Goal: Task Accomplishment & Management: Complete application form

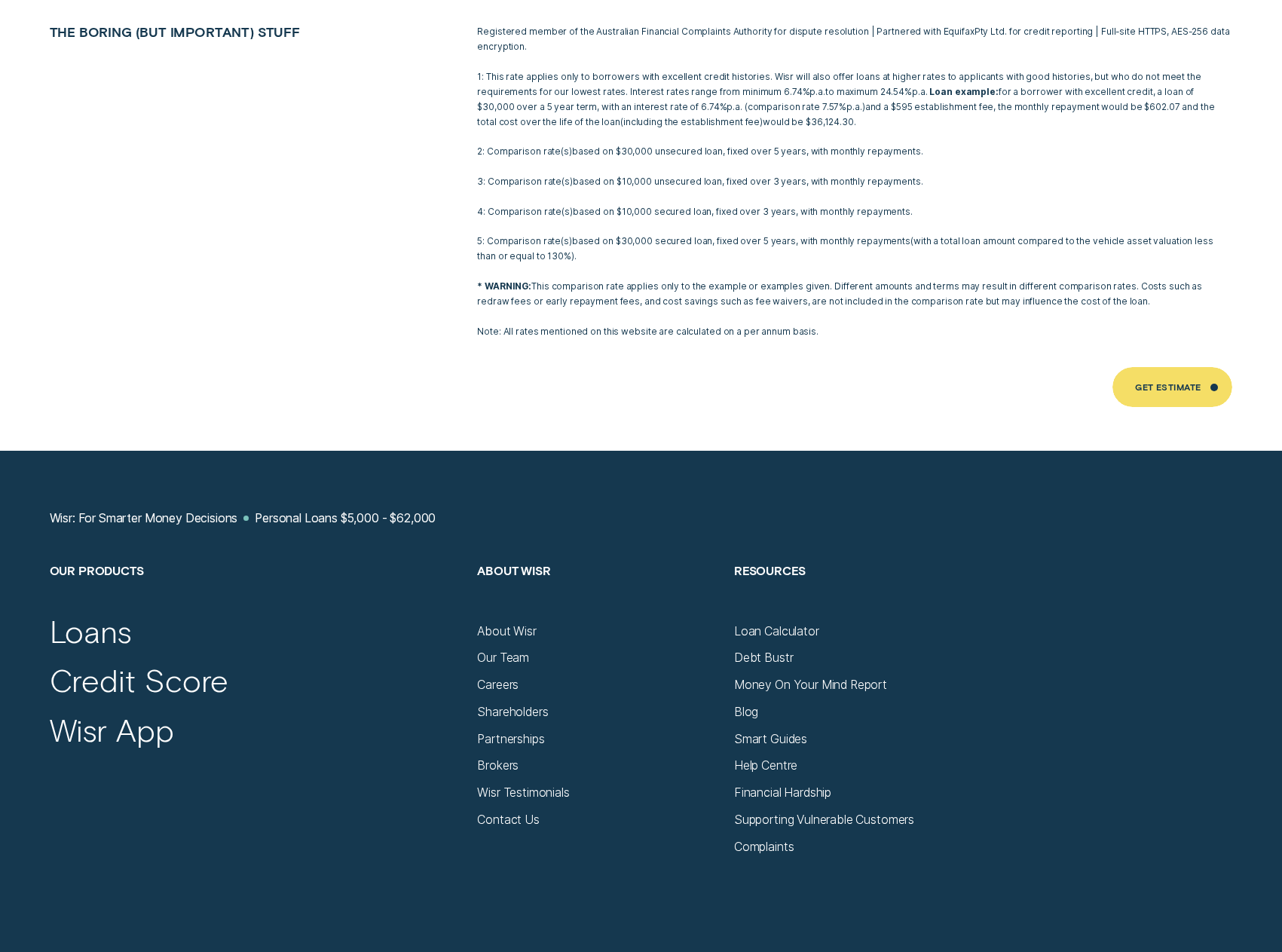
scroll to position [9570, 0]
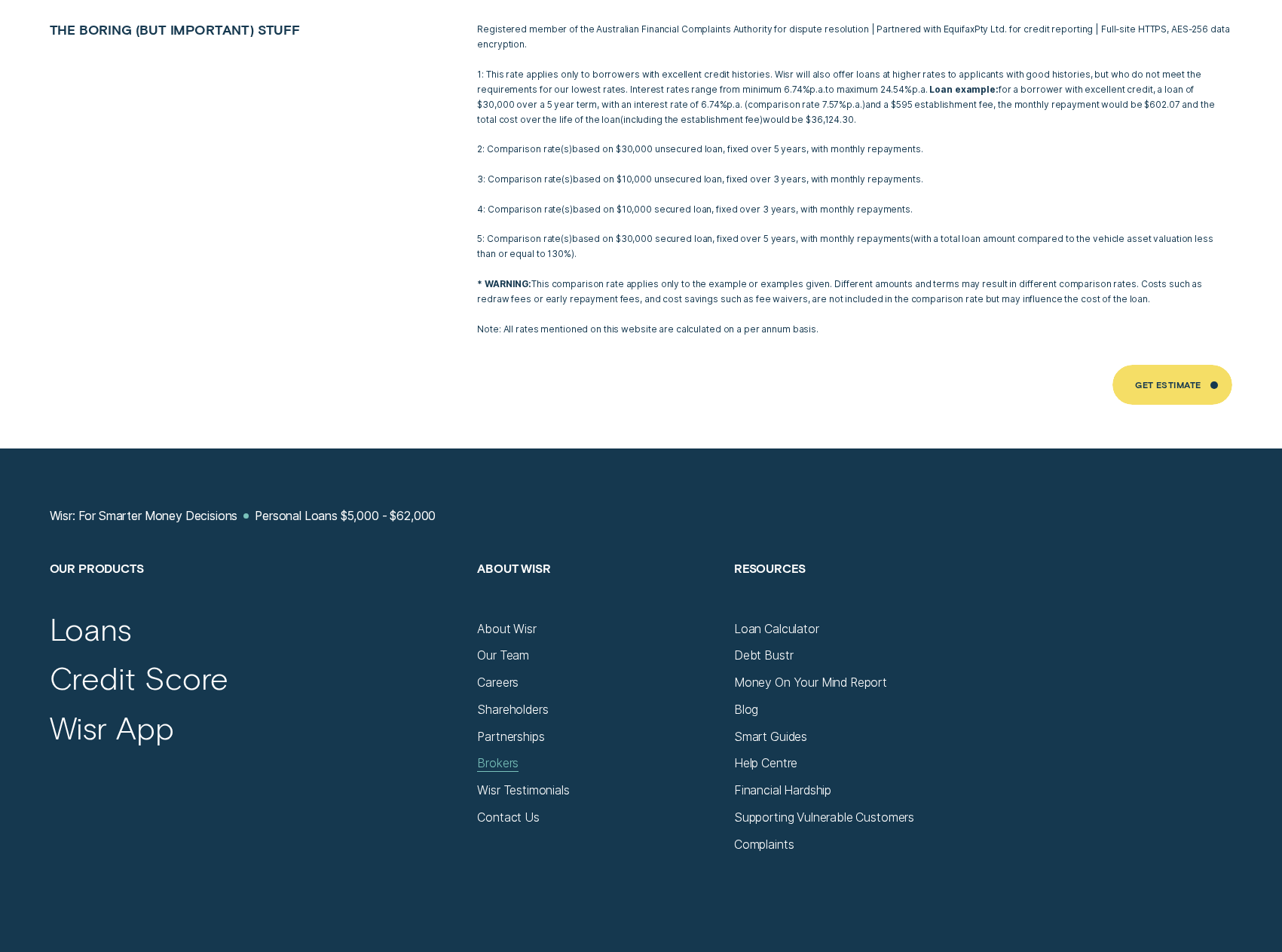
click at [512, 756] on div "Brokers" at bounding box center [498, 763] width 42 height 15
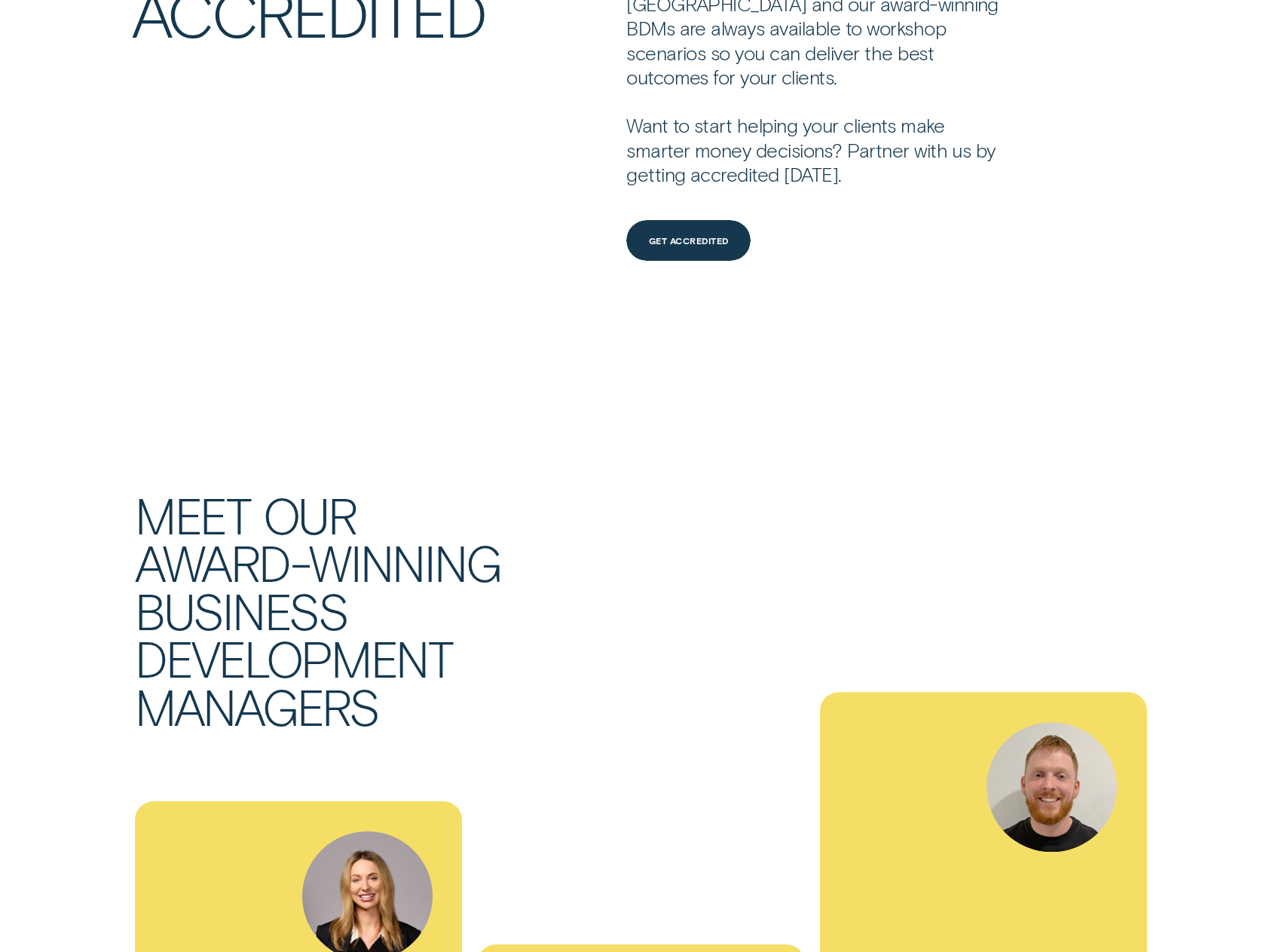
scroll to position [4144, 0]
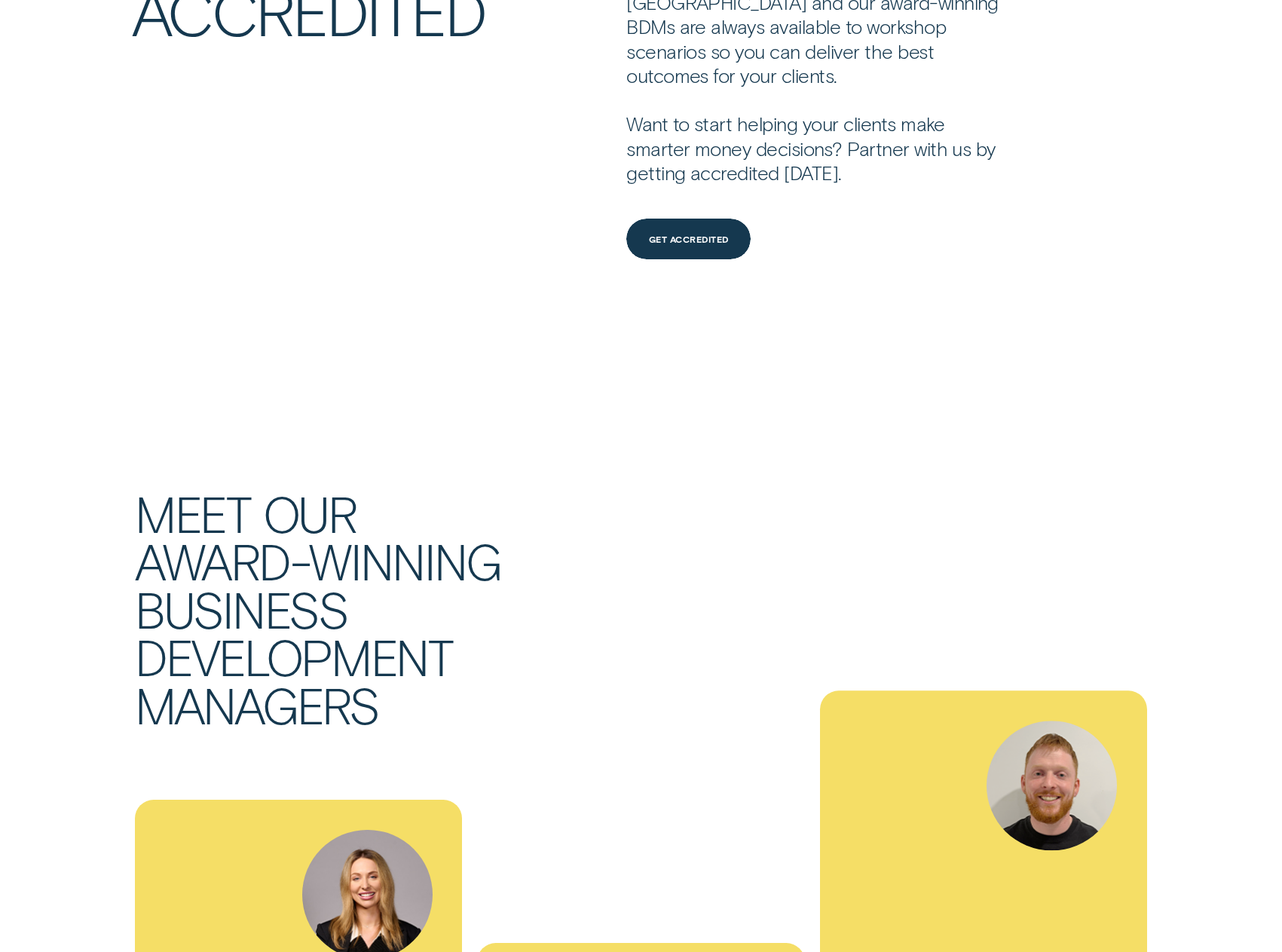
click at [808, 385] on div "Welcome to Wisr We’d love to get you accredited and ready to start writing loan…" at bounding box center [641, 535] width 1282 height 7491
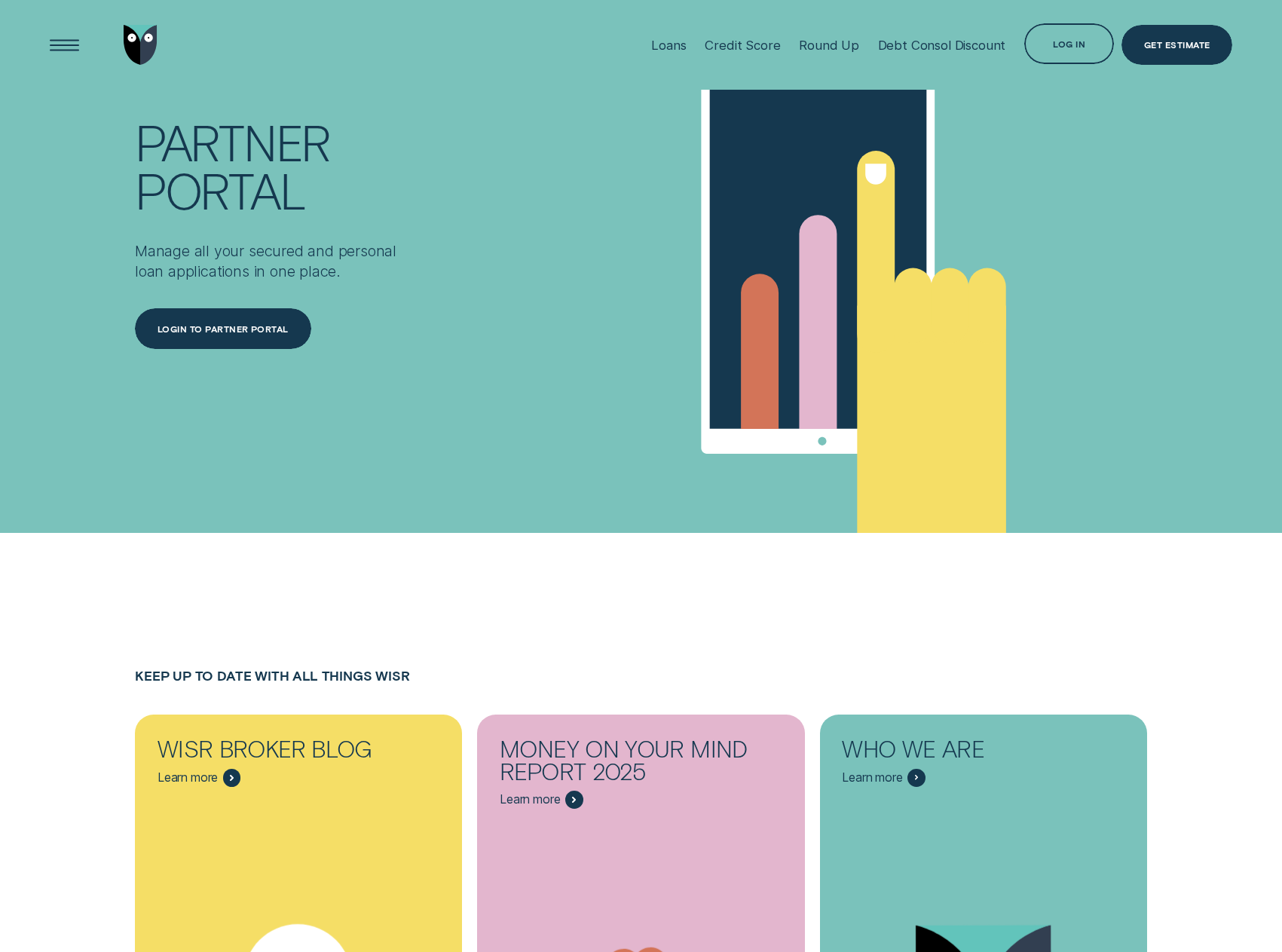
scroll to position [0, 0]
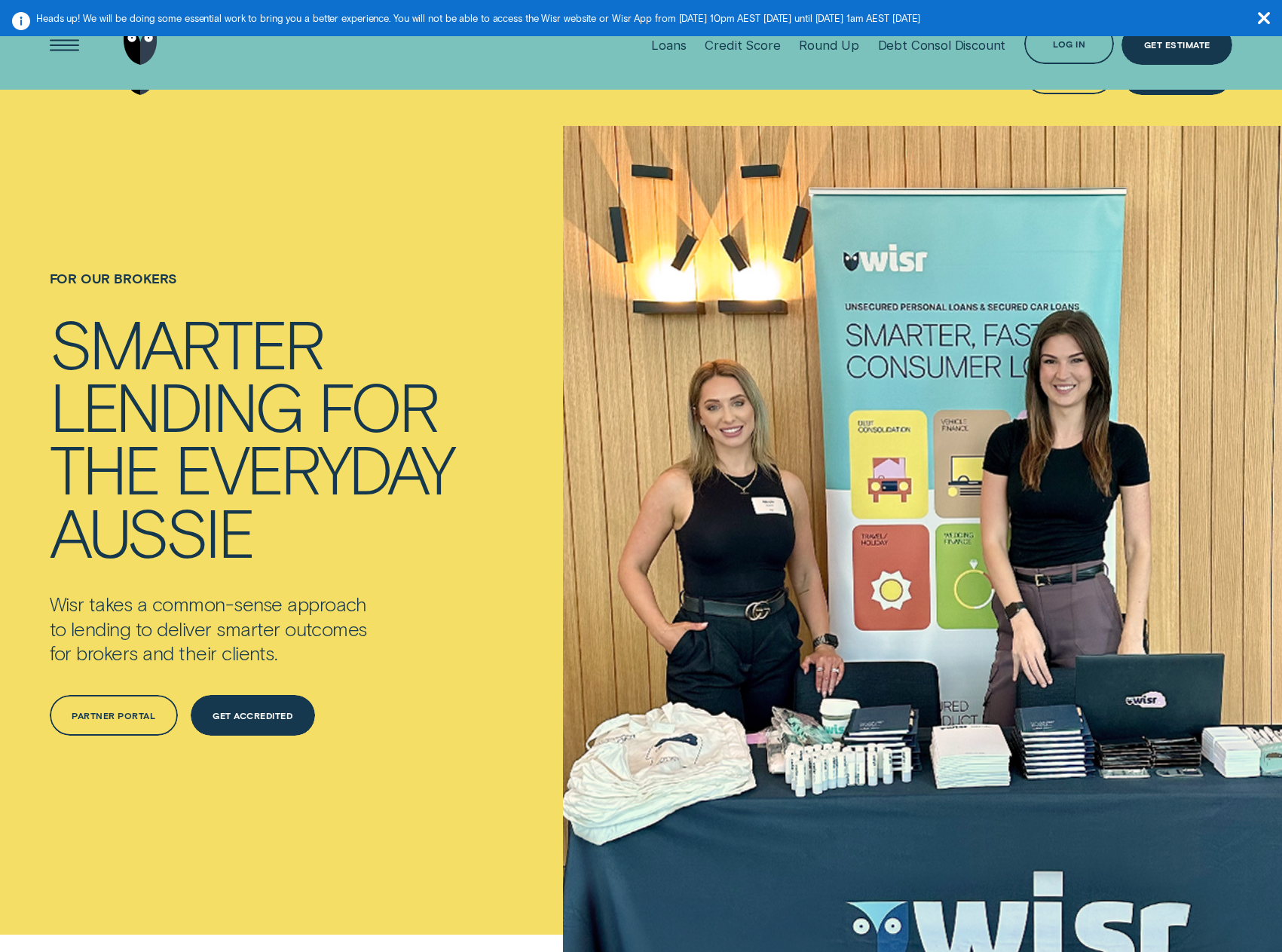
drag, startPoint x: 734, startPoint y: 694, endPoint x: 779, endPoint y: 42, distance: 653.6
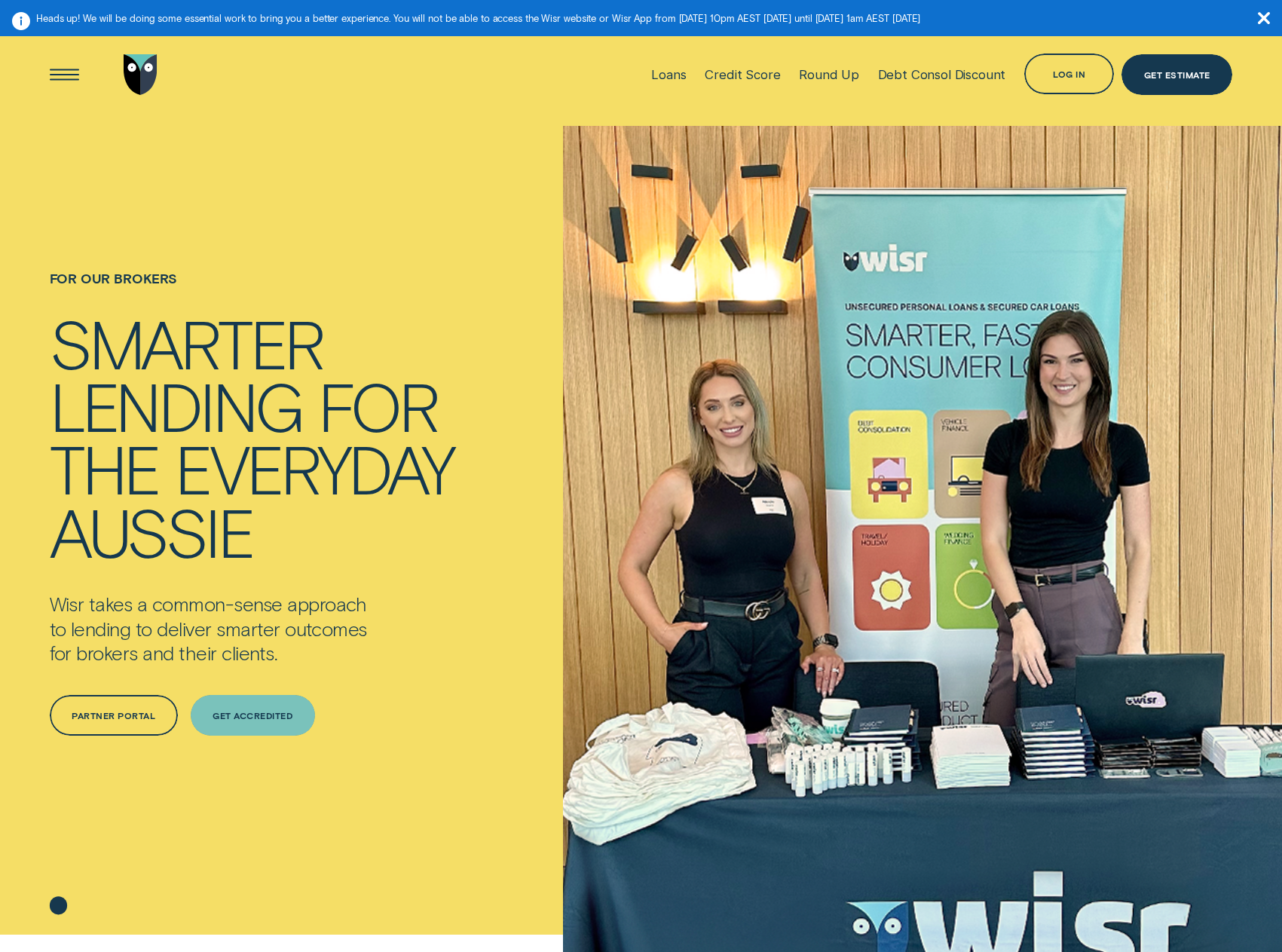
click at [238, 718] on div "Get Accredited" at bounding box center [253, 714] width 80 height 7
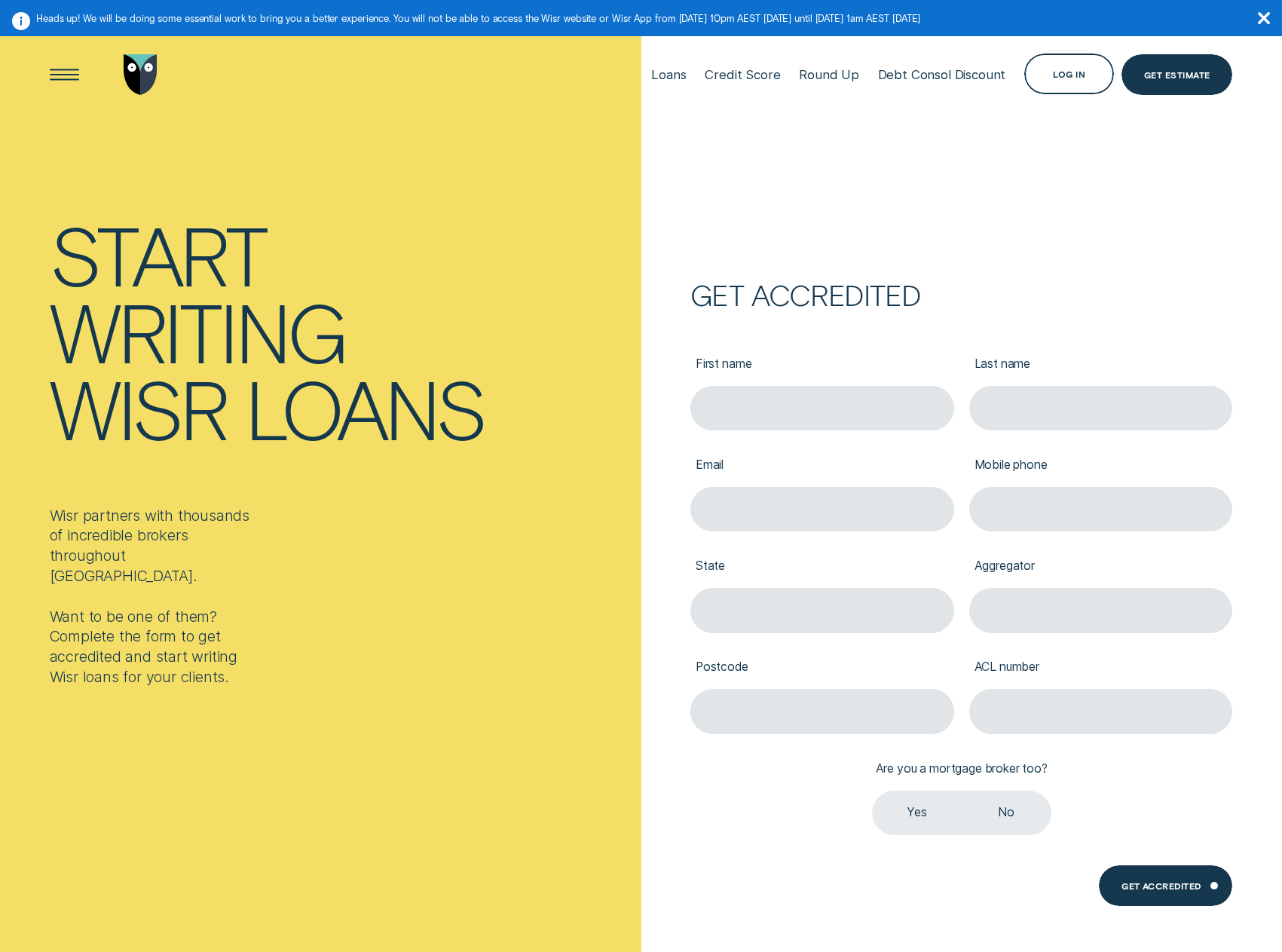
type input "[PERSON_NAME]"
type input "Yeo"
type input "[EMAIL_ADDRESS][DOMAIN_NAME]"
type input "0422861654"
type input "VIC"
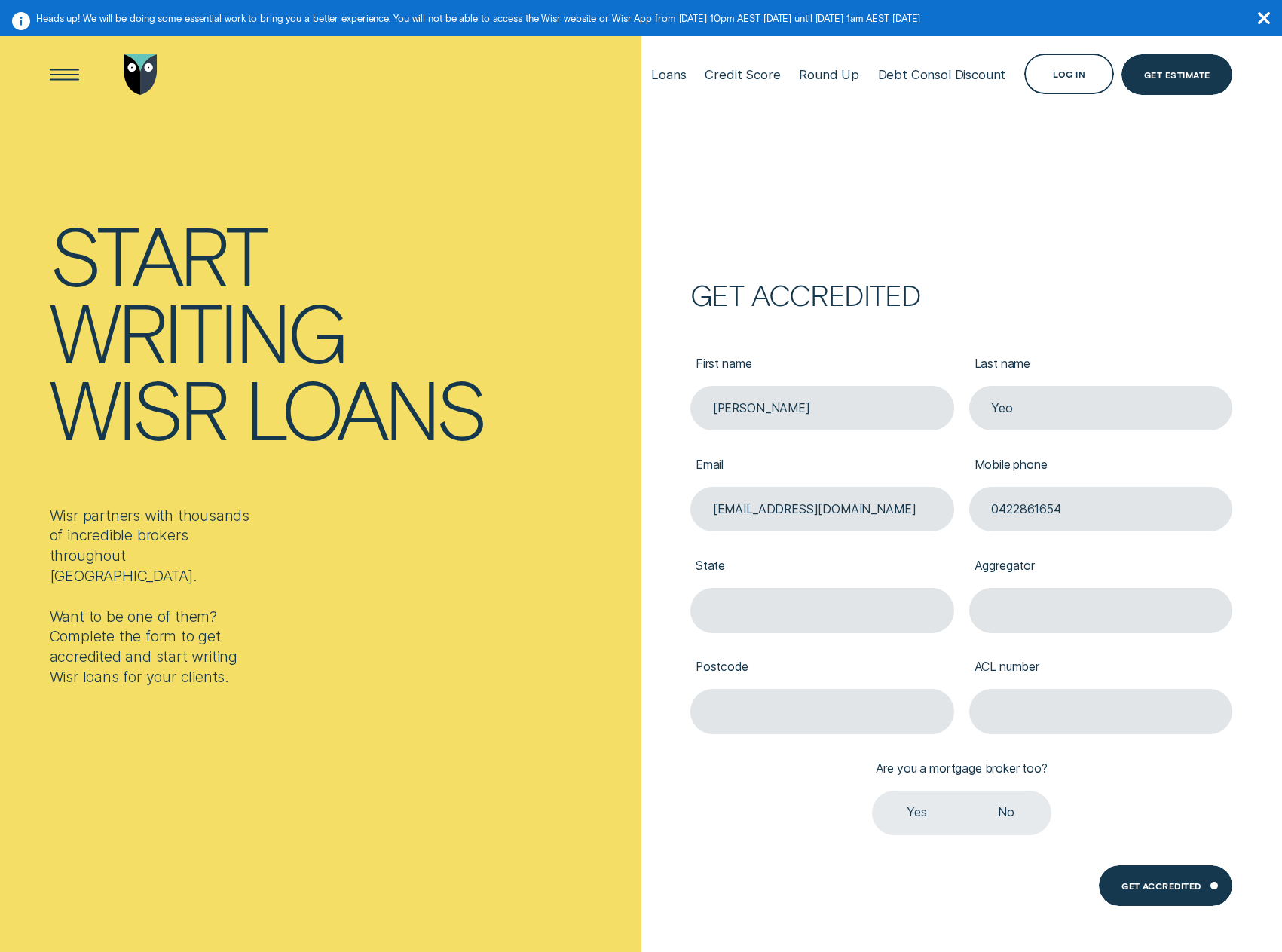
type input "3070"
click at [850, 517] on input "[EMAIL_ADDRESS][DOMAIN_NAME]" at bounding box center [822, 509] width 263 height 45
type input "[PERSON_NAME][EMAIL_ADDRESS][DOMAIN_NAME]"
type input "0424893456"
type input "Connective"
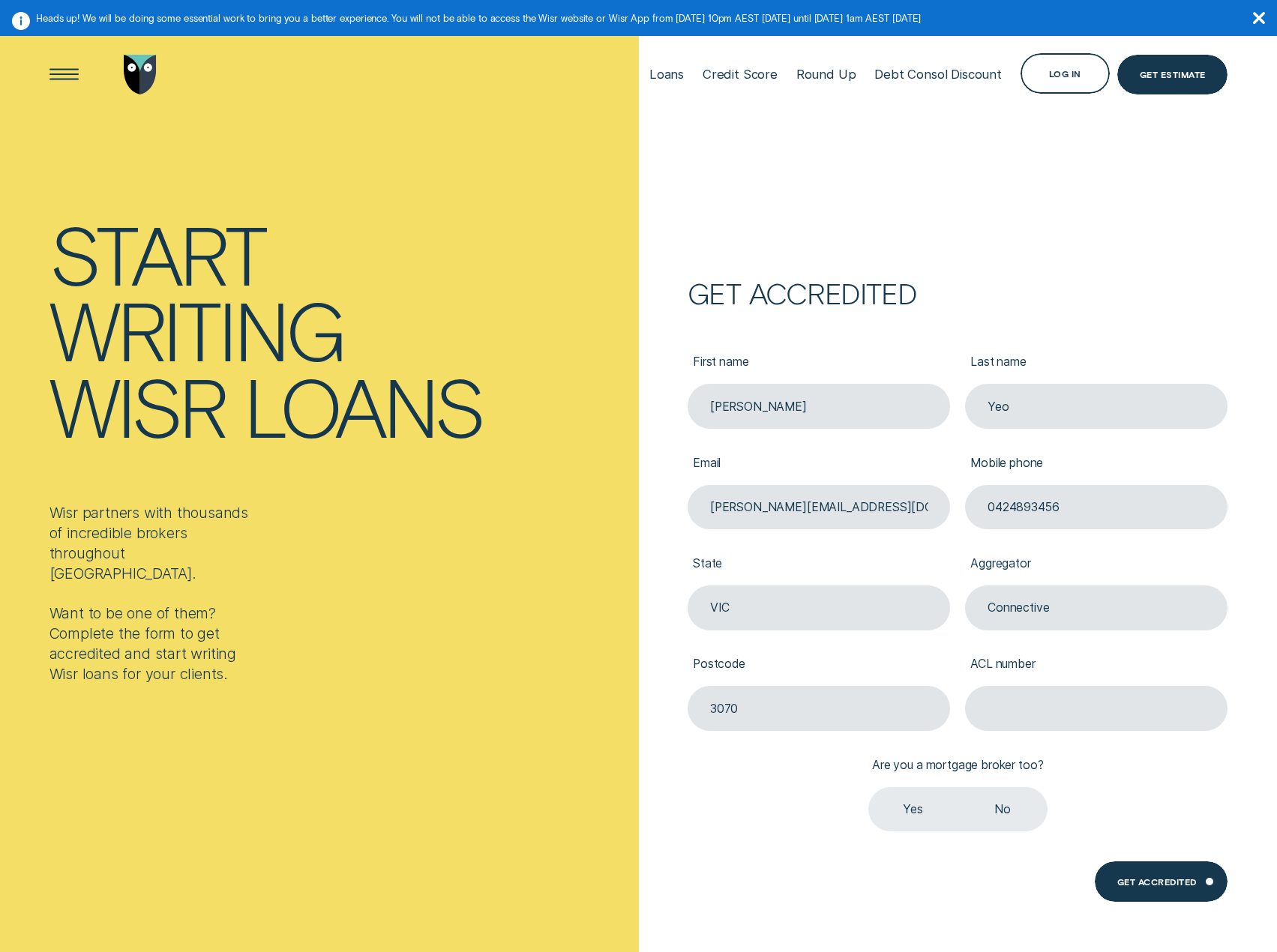
click at [921, 797] on label "Yes" at bounding box center [912, 809] width 89 height 45
click at [868, 787] on input "Yes" at bounding box center [868, 787] width 0 height 0
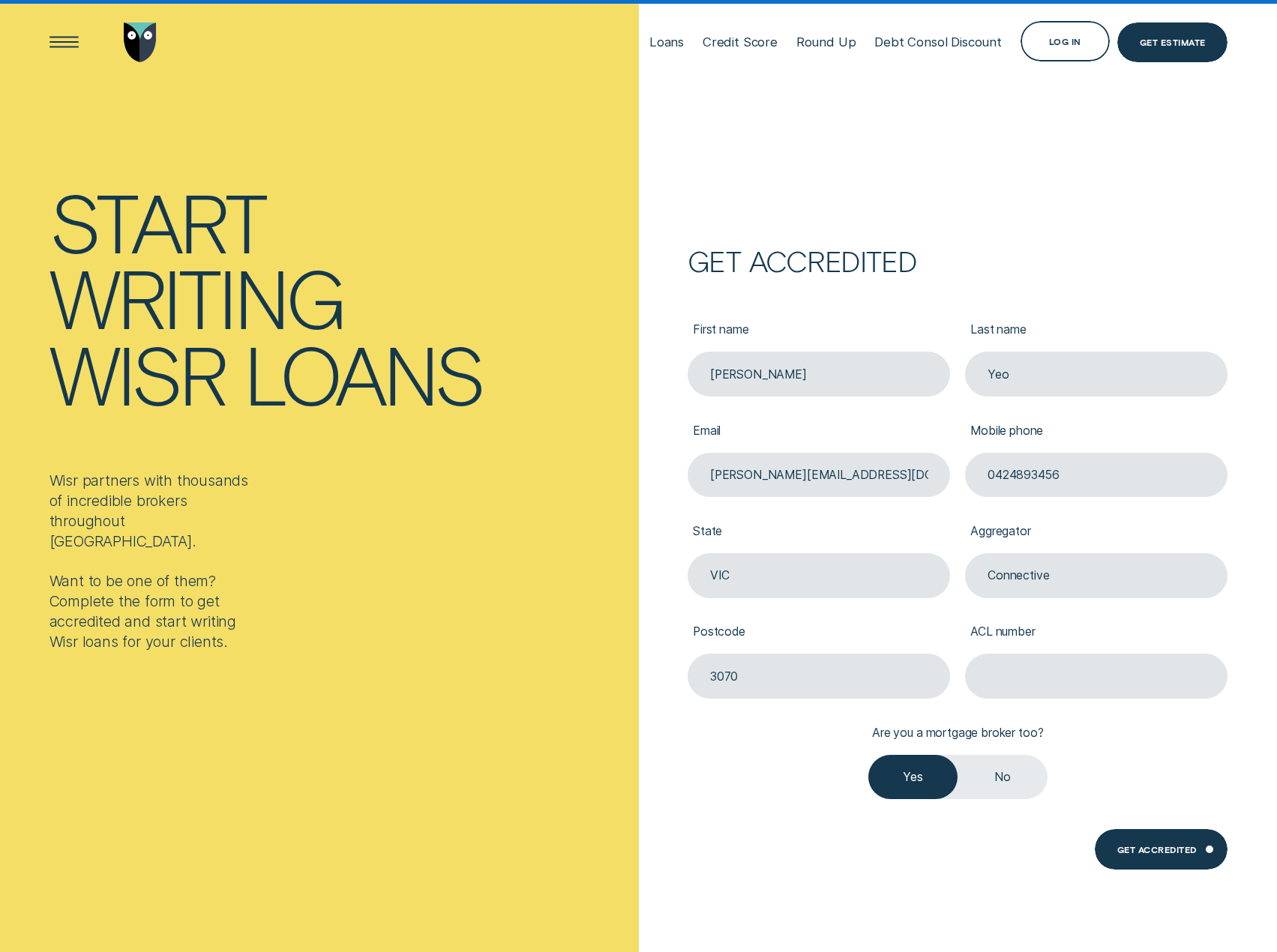
scroll to position [150, 0]
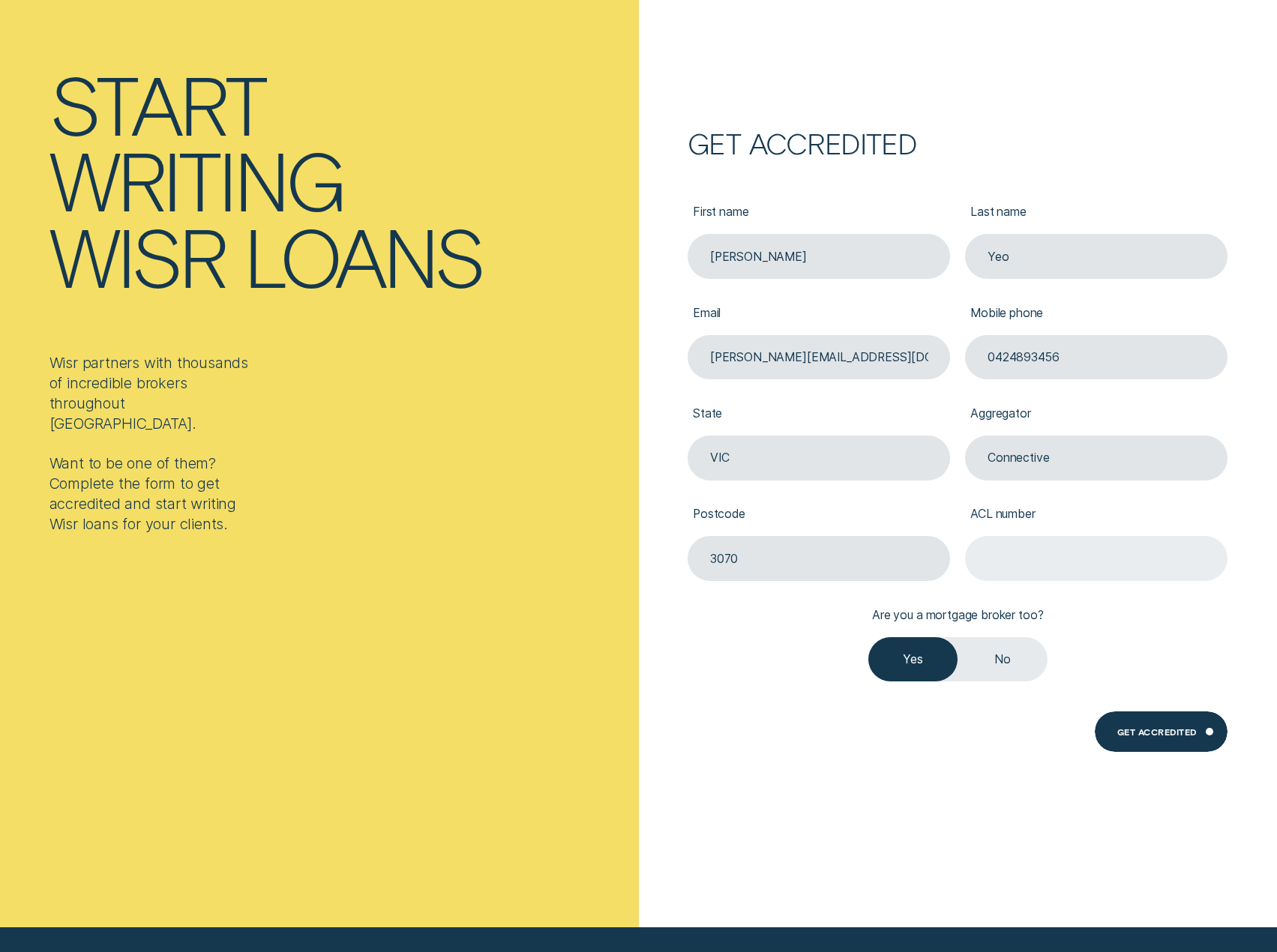
click at [1141, 567] on input "ACL number" at bounding box center [1095, 559] width 262 height 45
paste input "389328"
type input "389328"
click at [1000, 763] on div "Get Accredited Get Accredited" at bounding box center [957, 754] width 540 height 84
click at [1175, 727] on div "Get Accredited" at bounding box center [1160, 731] width 133 height 40
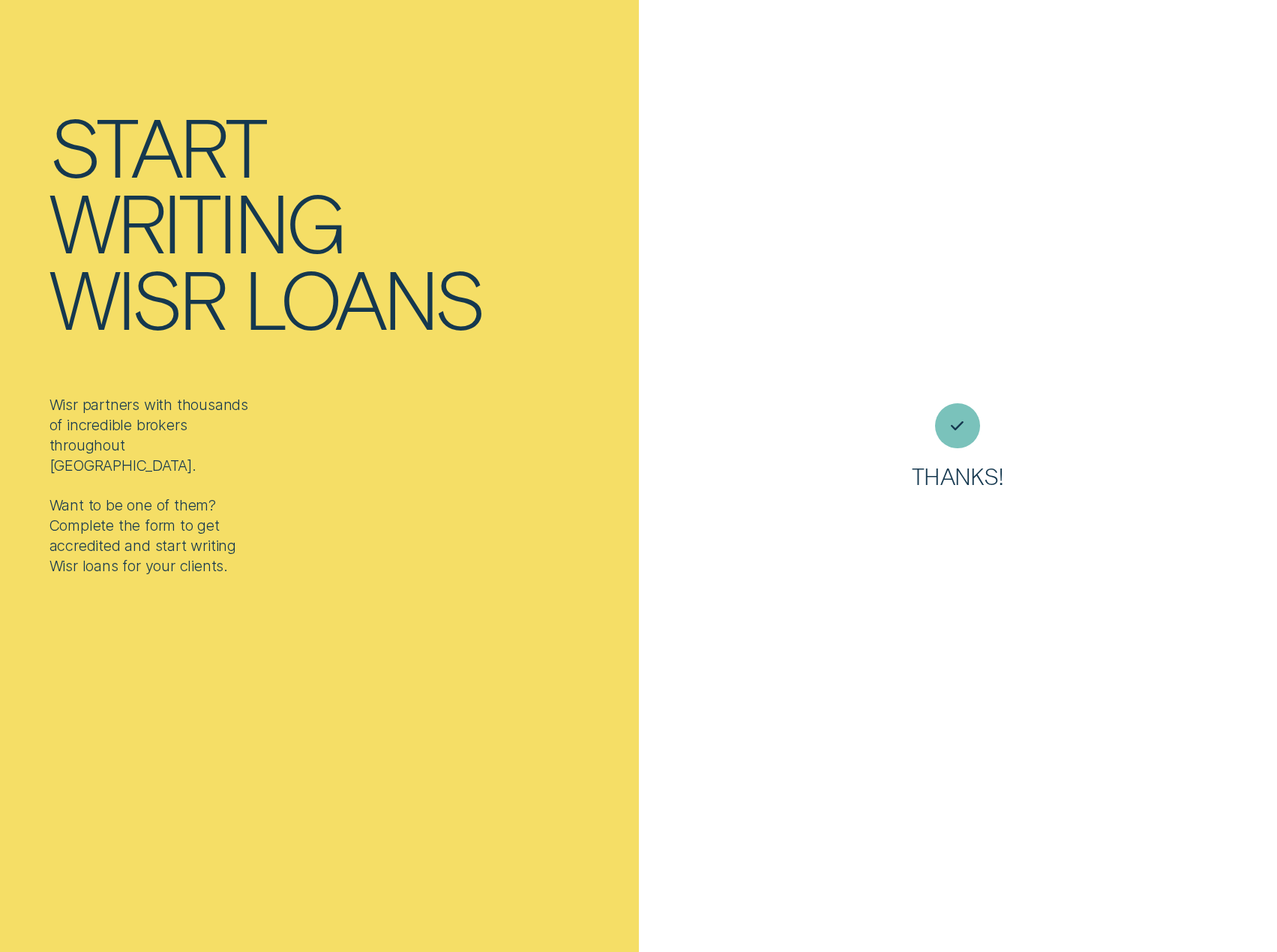
scroll to position [81, 0]
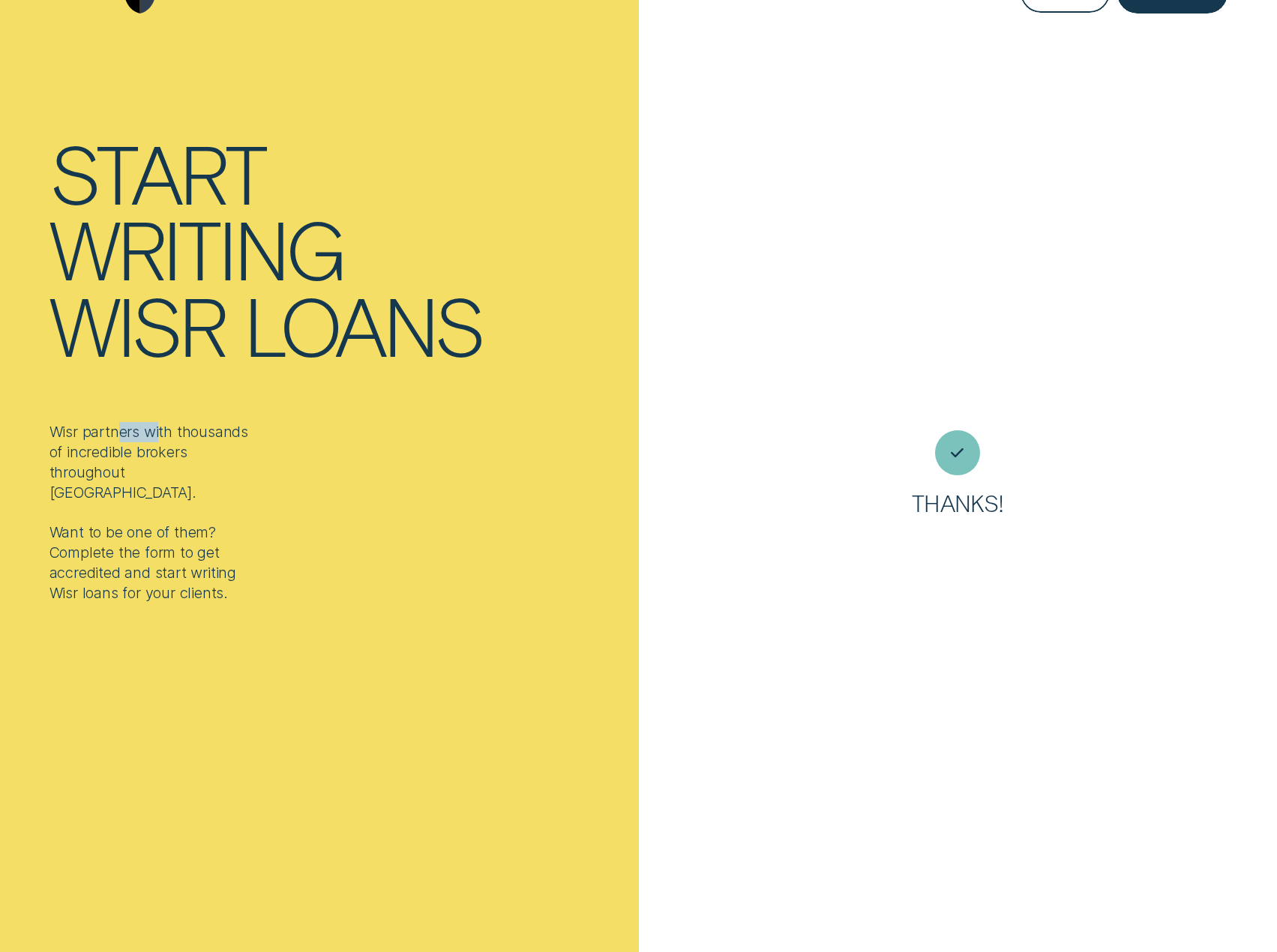
drag, startPoint x: 161, startPoint y: 436, endPoint x: 120, endPoint y: 437, distance: 41.0
click at [120, 436] on div "Wisr partners with thousands of incredible brokers throughout [GEOGRAPHIC_DATA]…" at bounding box center [154, 513] width 208 height 182
copy div "ers wi"
click at [133, 499] on div "Wisr partners with thousands of incredible brokers throughout [GEOGRAPHIC_DATA]…" at bounding box center [154, 513] width 208 height 182
drag, startPoint x: 140, startPoint y: 517, endPoint x: 157, endPoint y: 517, distance: 17.0
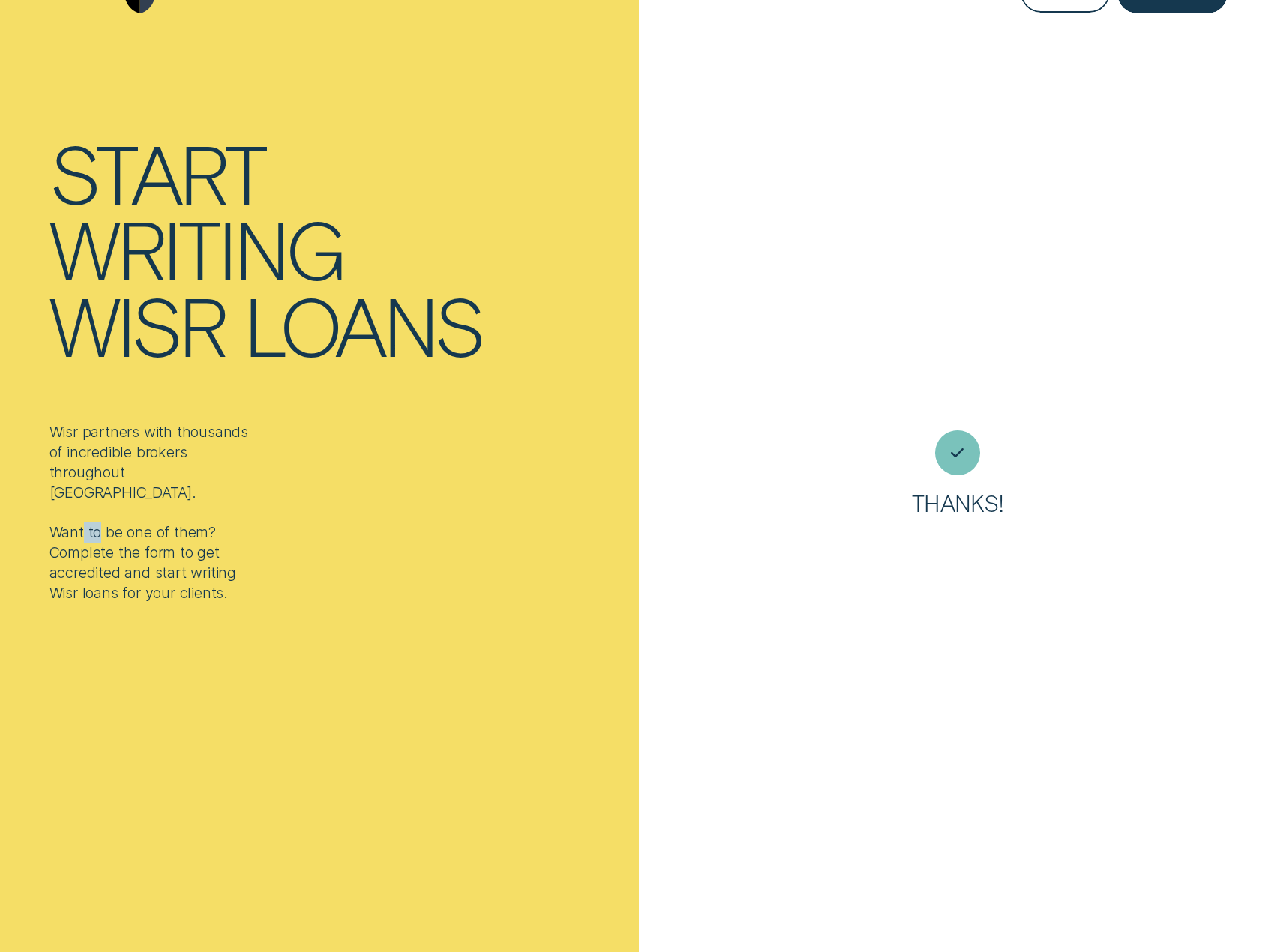
click at [157, 517] on div "Wisr partners with thousands of incredible brokers throughout [GEOGRAPHIC_DATA]…" at bounding box center [154, 513] width 208 height 182
copy div "ne"
click at [174, 545] on div "Wisr partners with thousands of incredible brokers throughout [GEOGRAPHIC_DATA]…" at bounding box center [154, 513] width 208 height 182
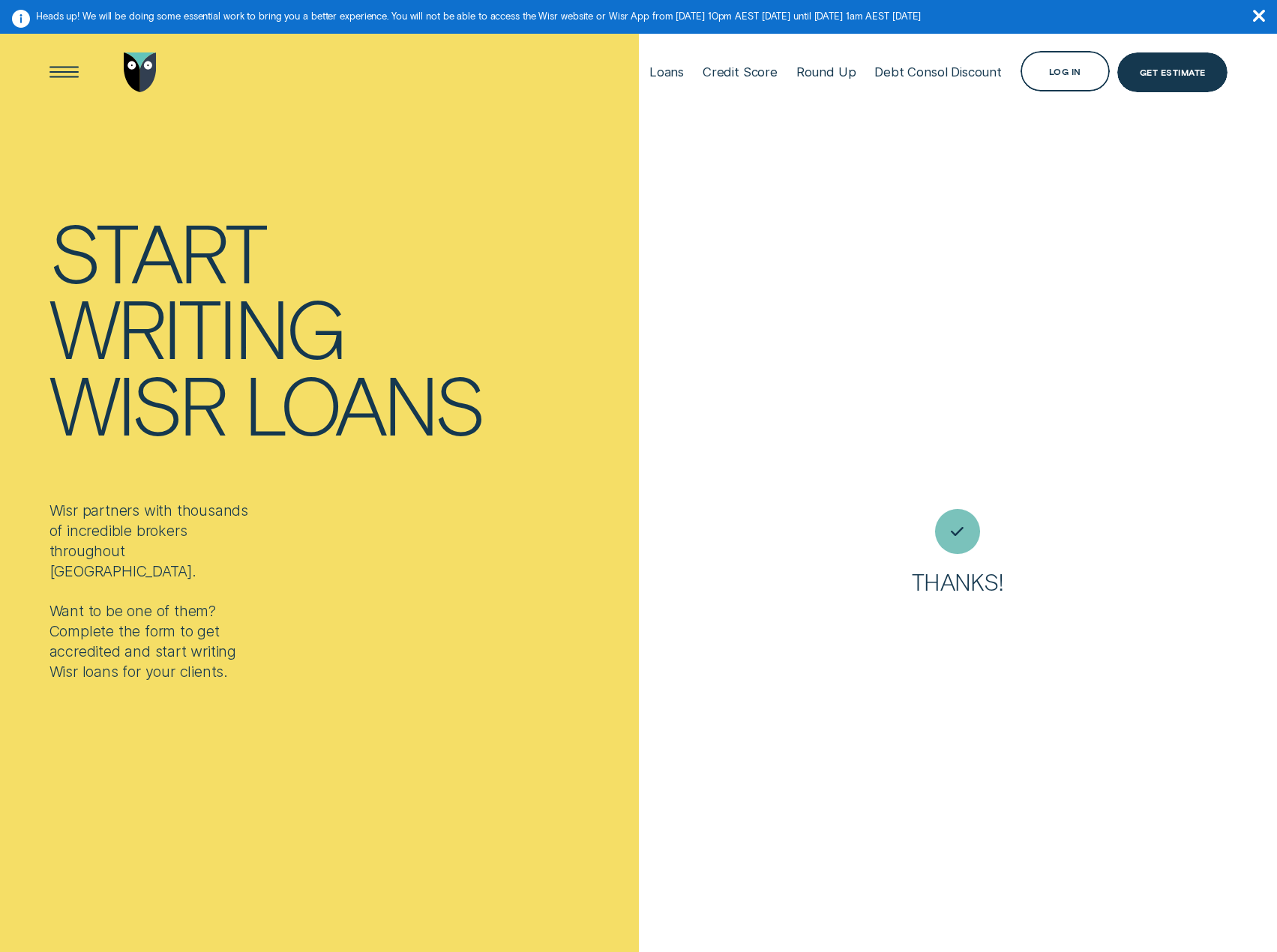
scroll to position [0, 0]
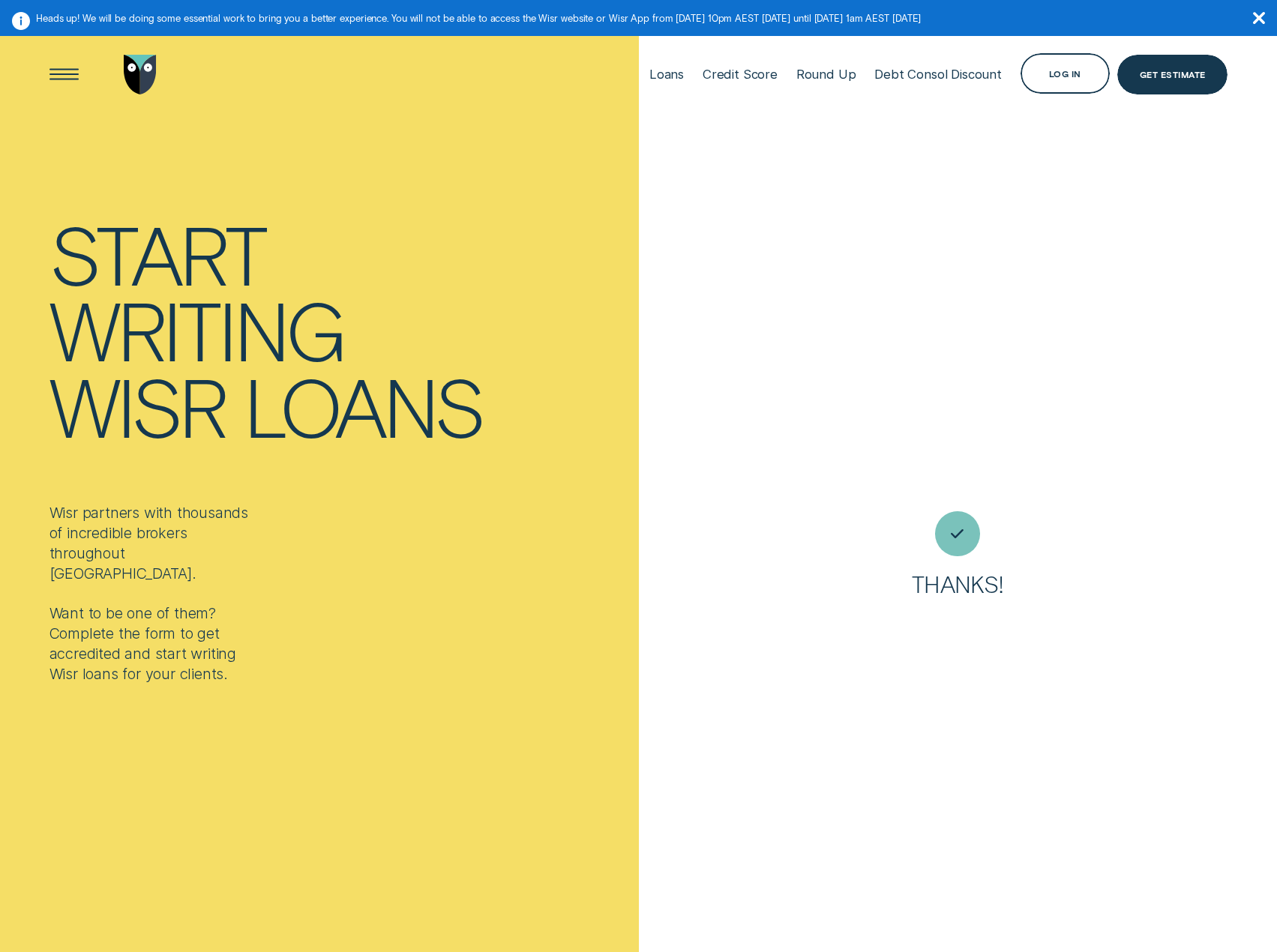
drag, startPoint x: 739, startPoint y: 319, endPoint x: 746, endPoint y: 307, distance: 13.9
click at [740, 319] on div "Thanks!" at bounding box center [958, 557] width 639 height 1041
